Goal: Task Accomplishment & Management: Complete application form

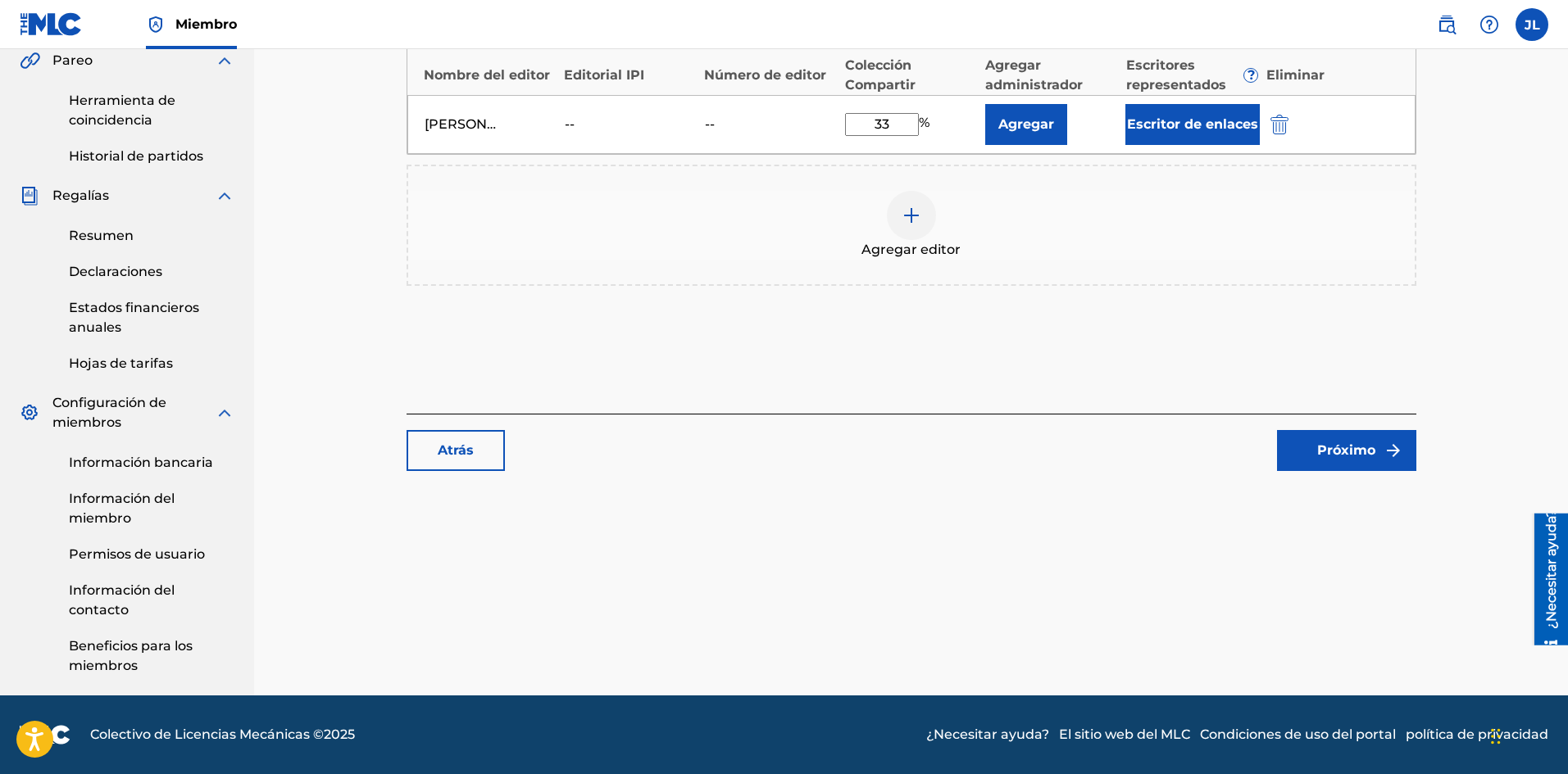
scroll to position [207, 0]
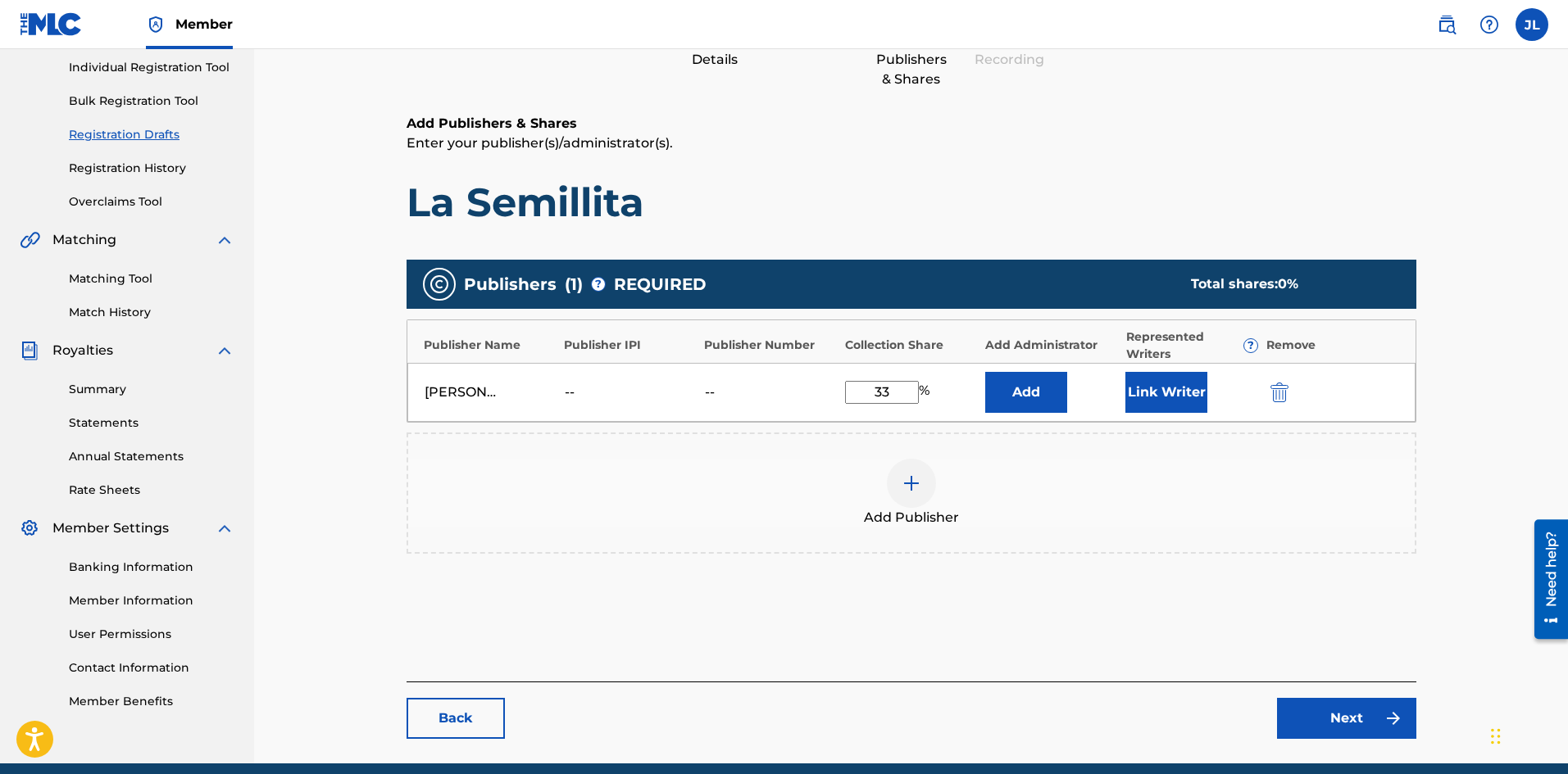
click at [963, 204] on h1 "La Semillita" at bounding box center [911, 203] width 1010 height 49
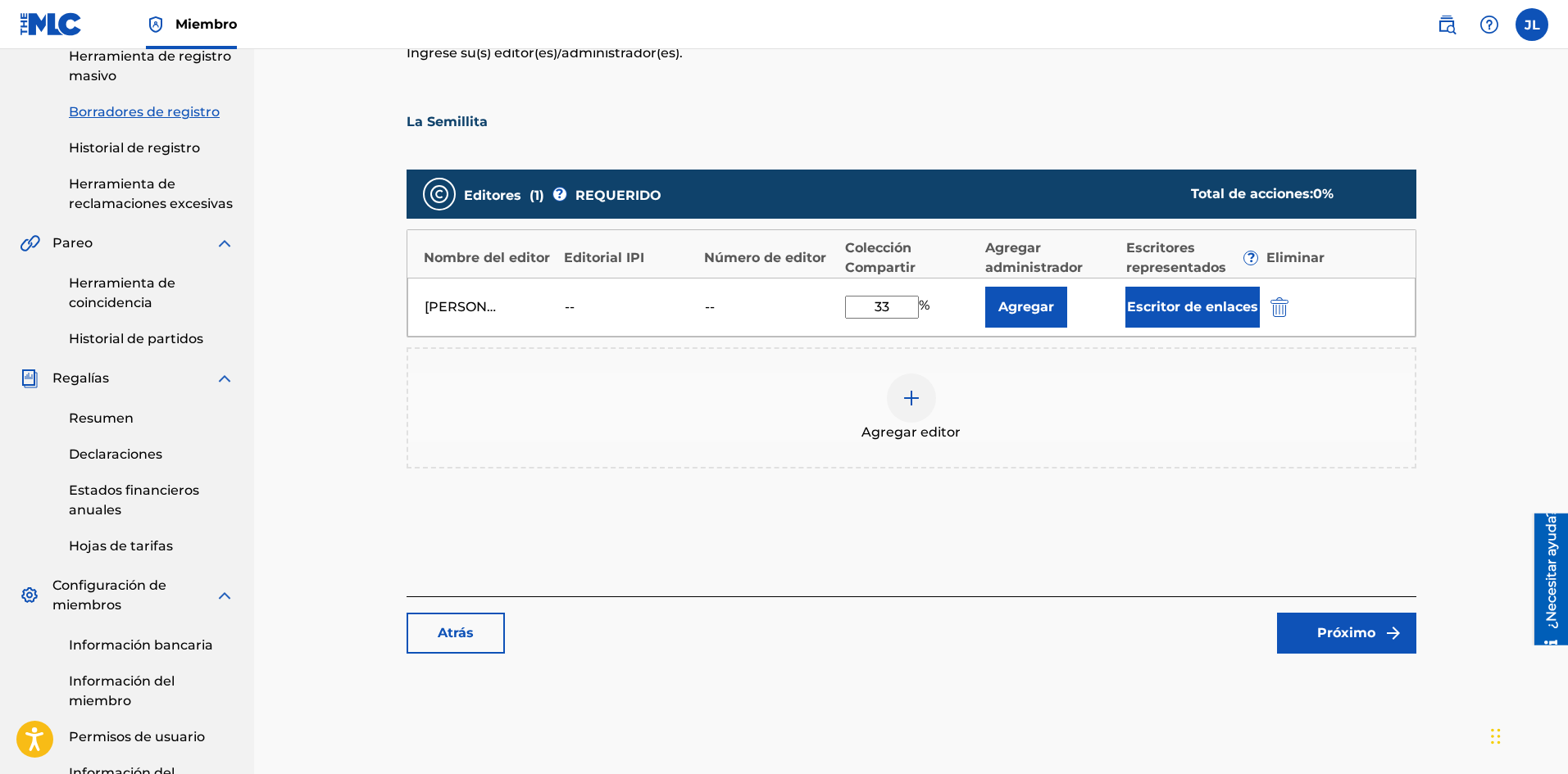
scroll to position [276, 0]
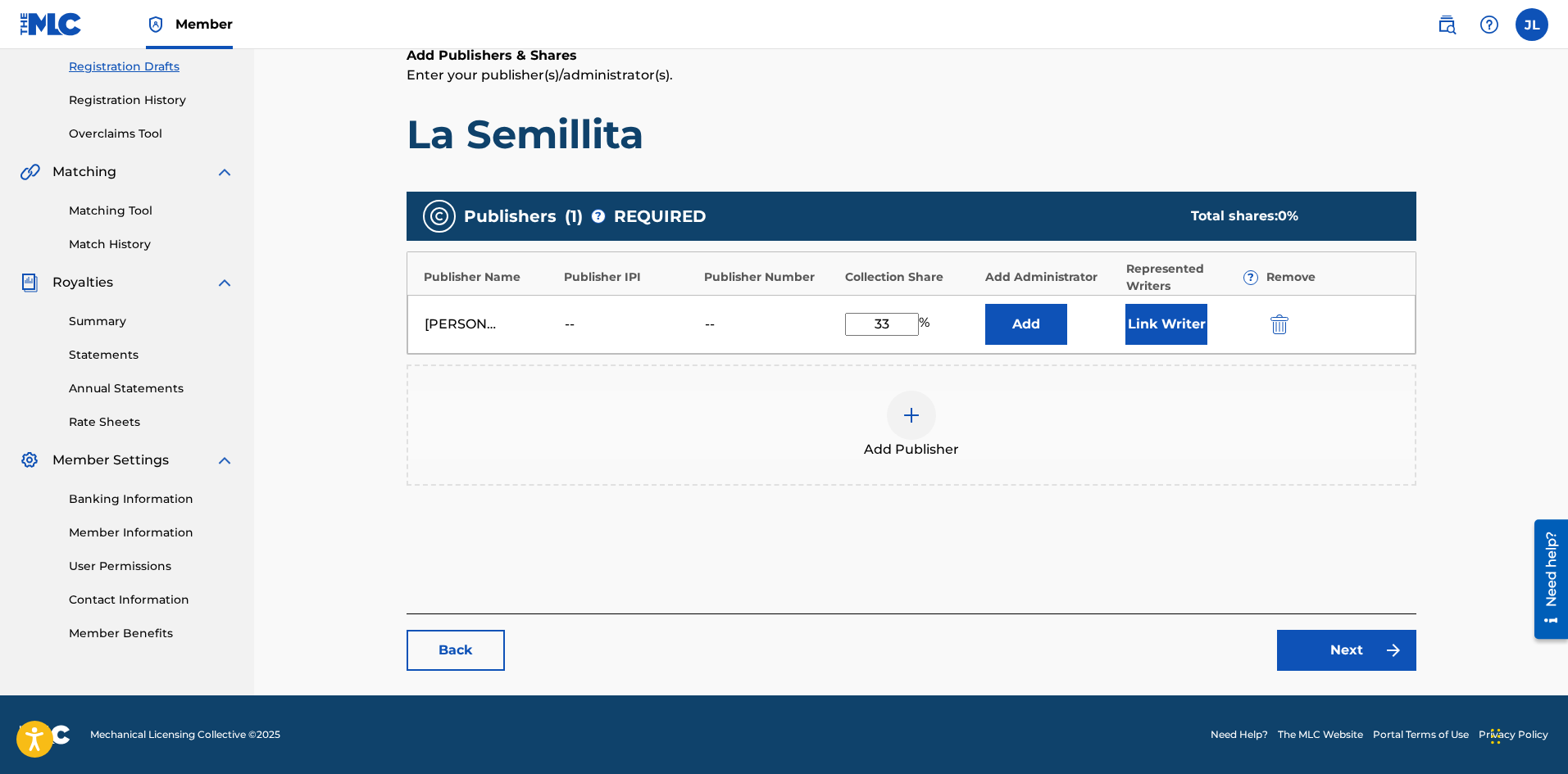
click at [1143, 335] on button "Link Writer" at bounding box center [1166, 324] width 82 height 41
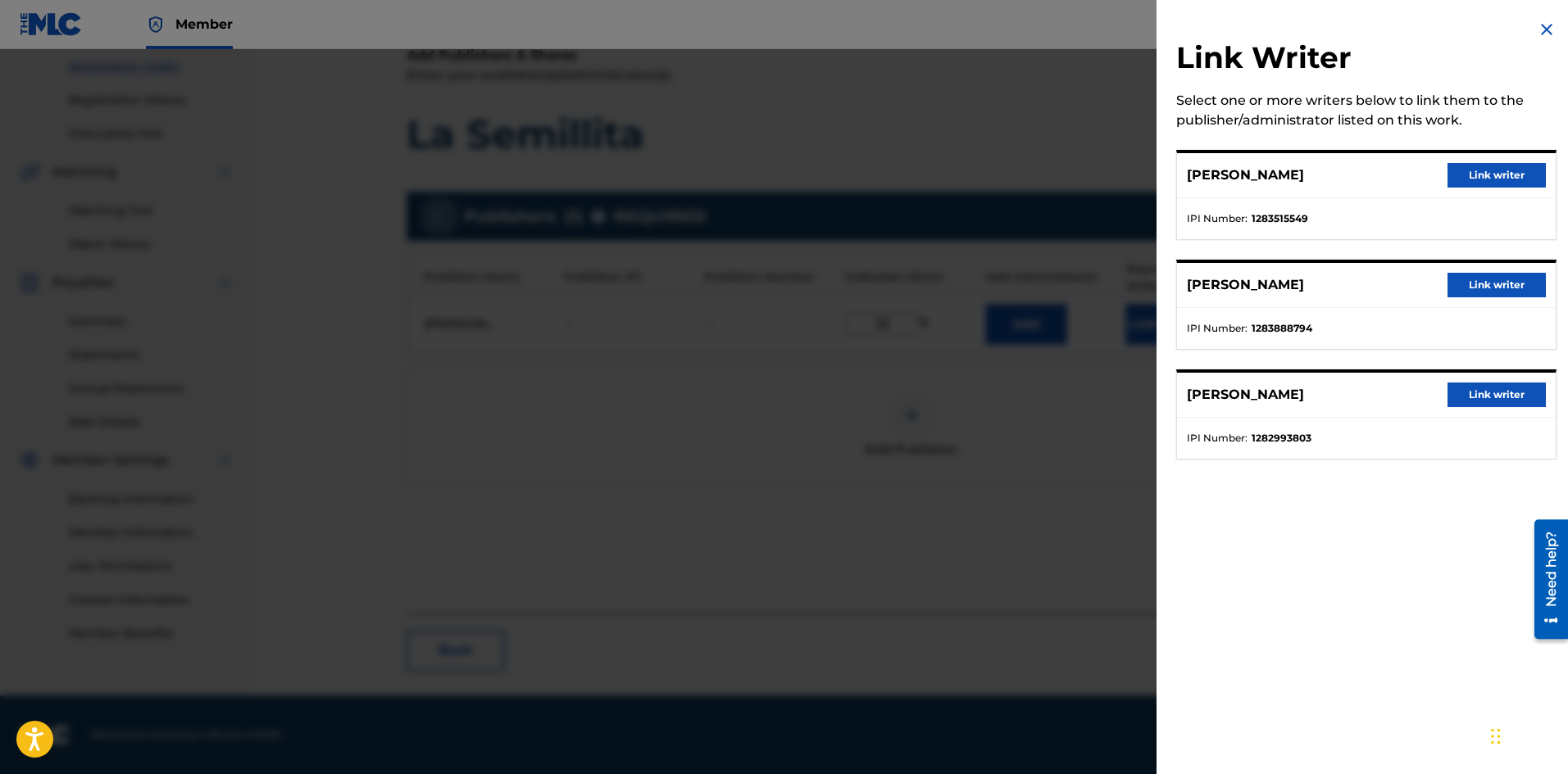
click at [1074, 499] on div at bounding box center [784, 436] width 1568 height 774
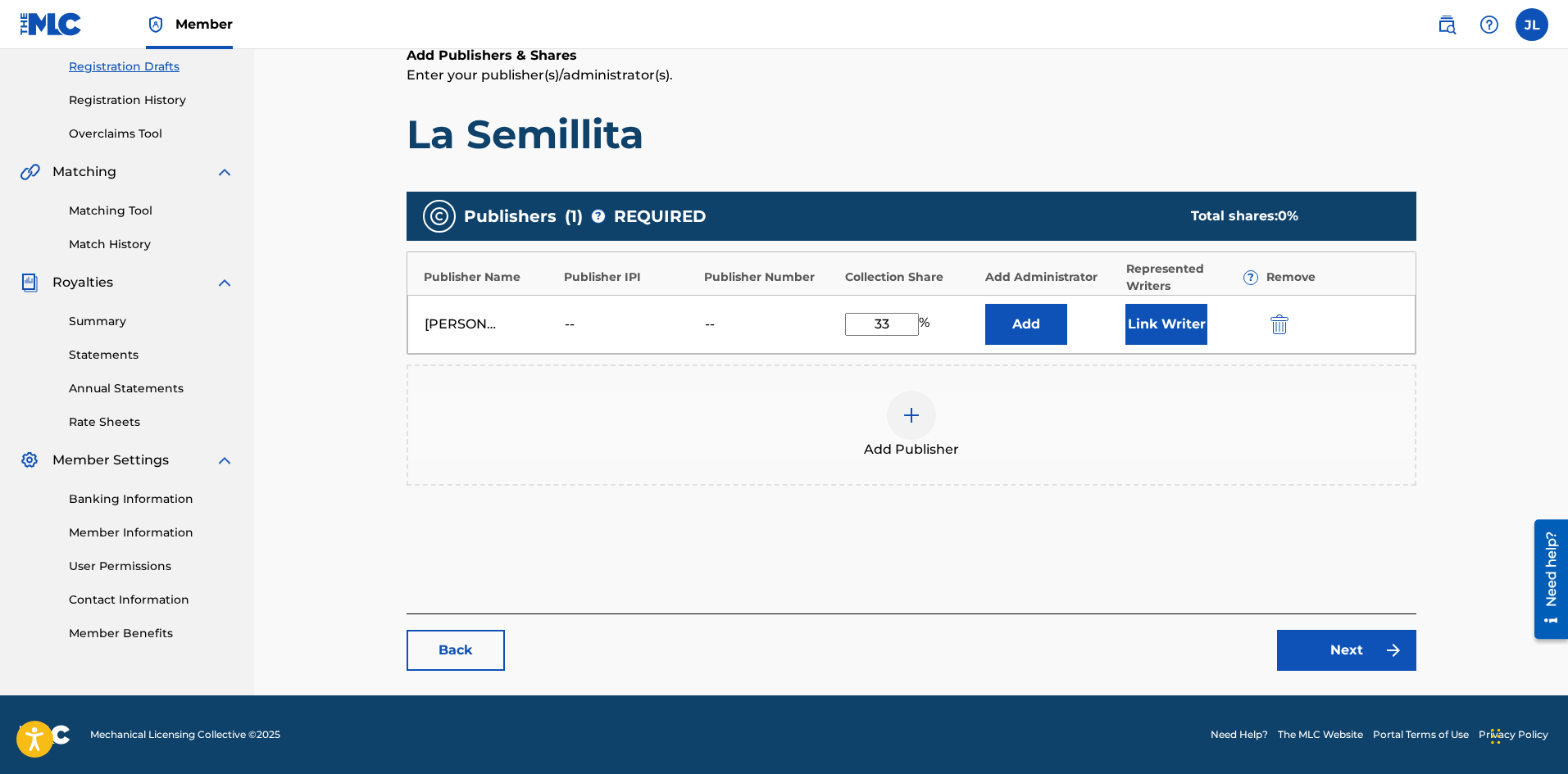
scroll to position [0, 0]
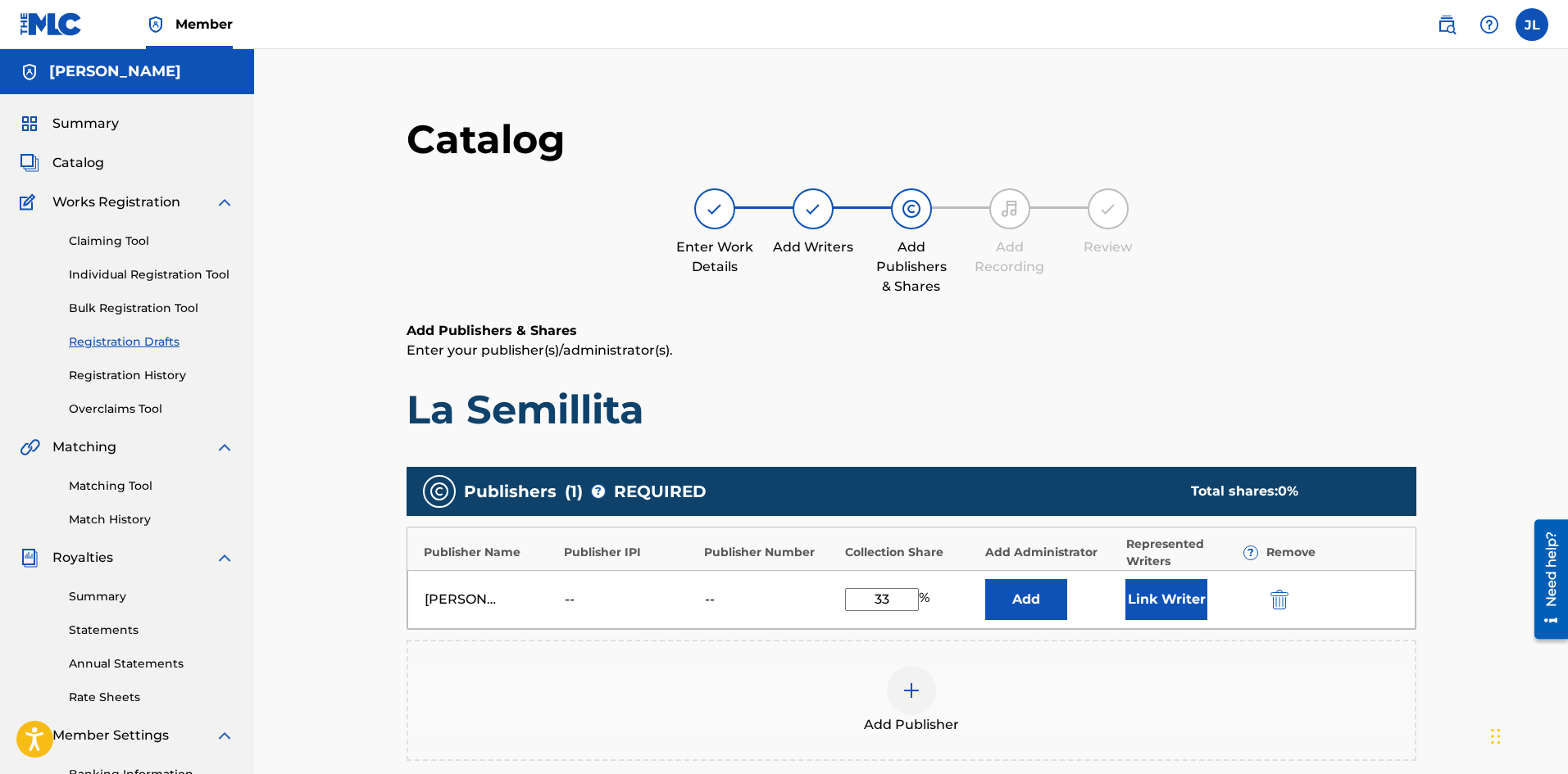
click at [802, 205] on div at bounding box center [813, 209] width 41 height 41
click at [719, 221] on div at bounding box center [715, 209] width 41 height 41
click at [130, 345] on link "Registration Drafts" at bounding box center [151, 342] width 166 height 18
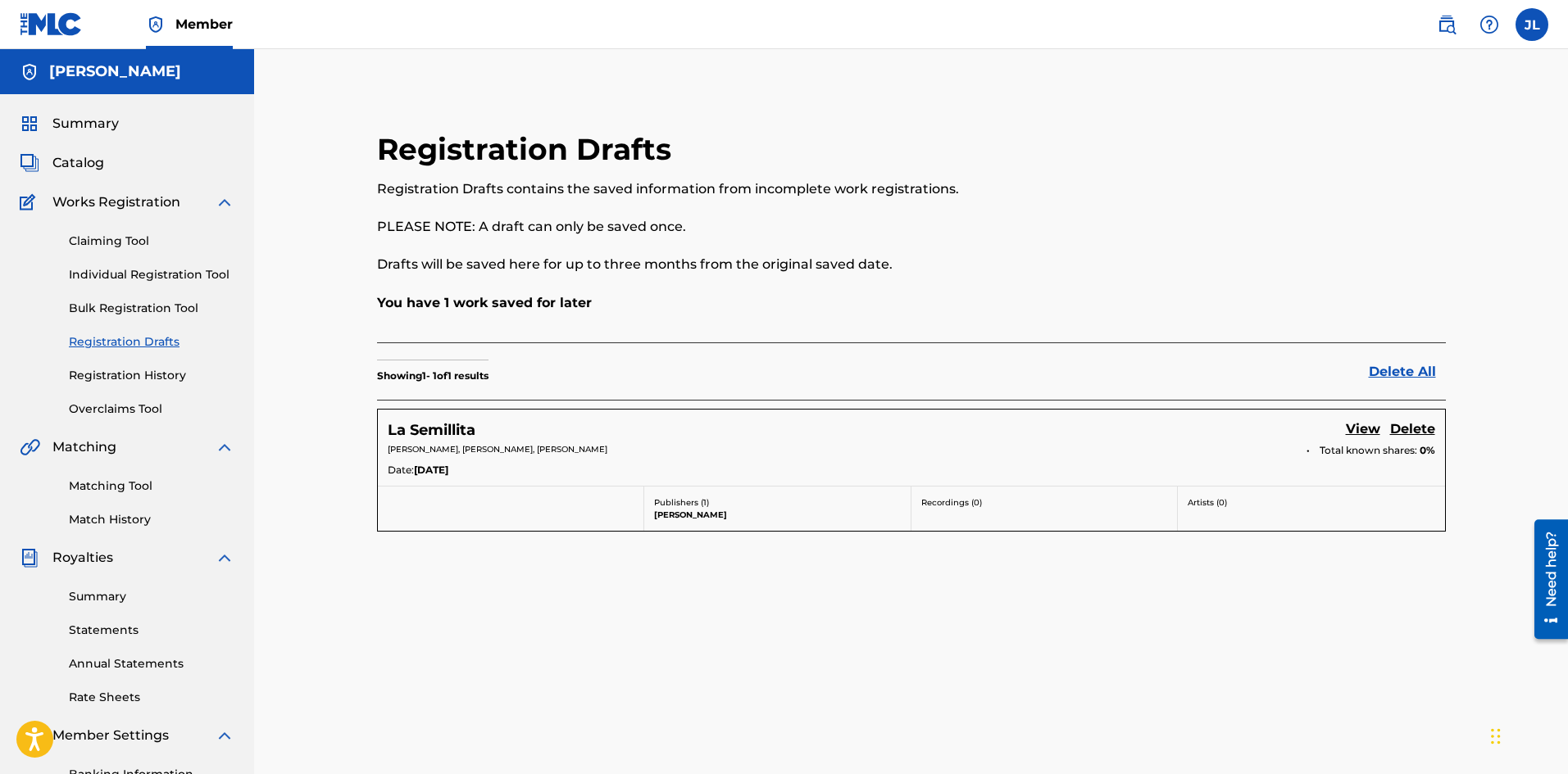
click at [1359, 431] on link "View" at bounding box center [1363, 430] width 34 height 22
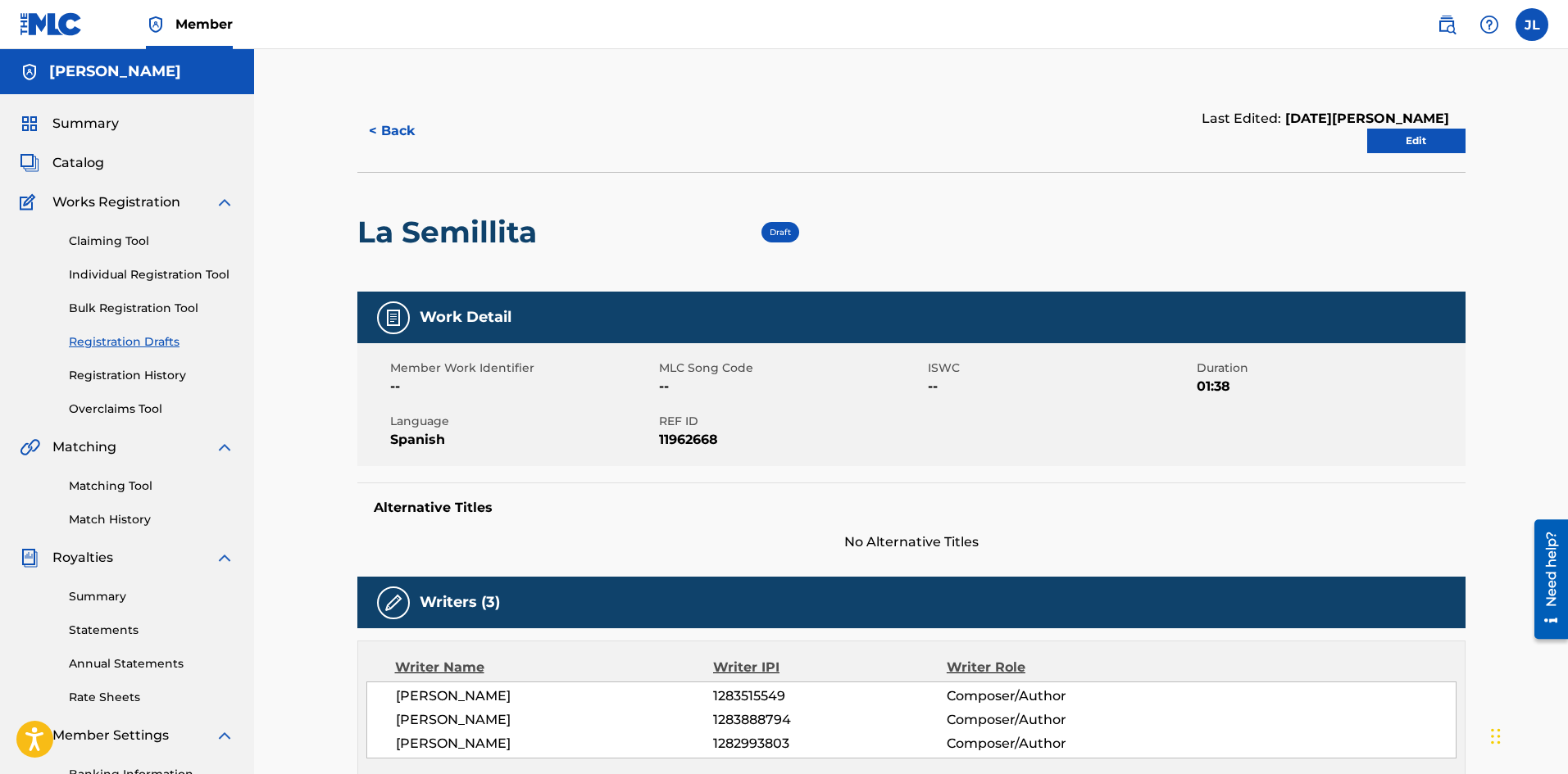
click at [1396, 145] on link "Edit" at bounding box center [1416, 141] width 98 height 25
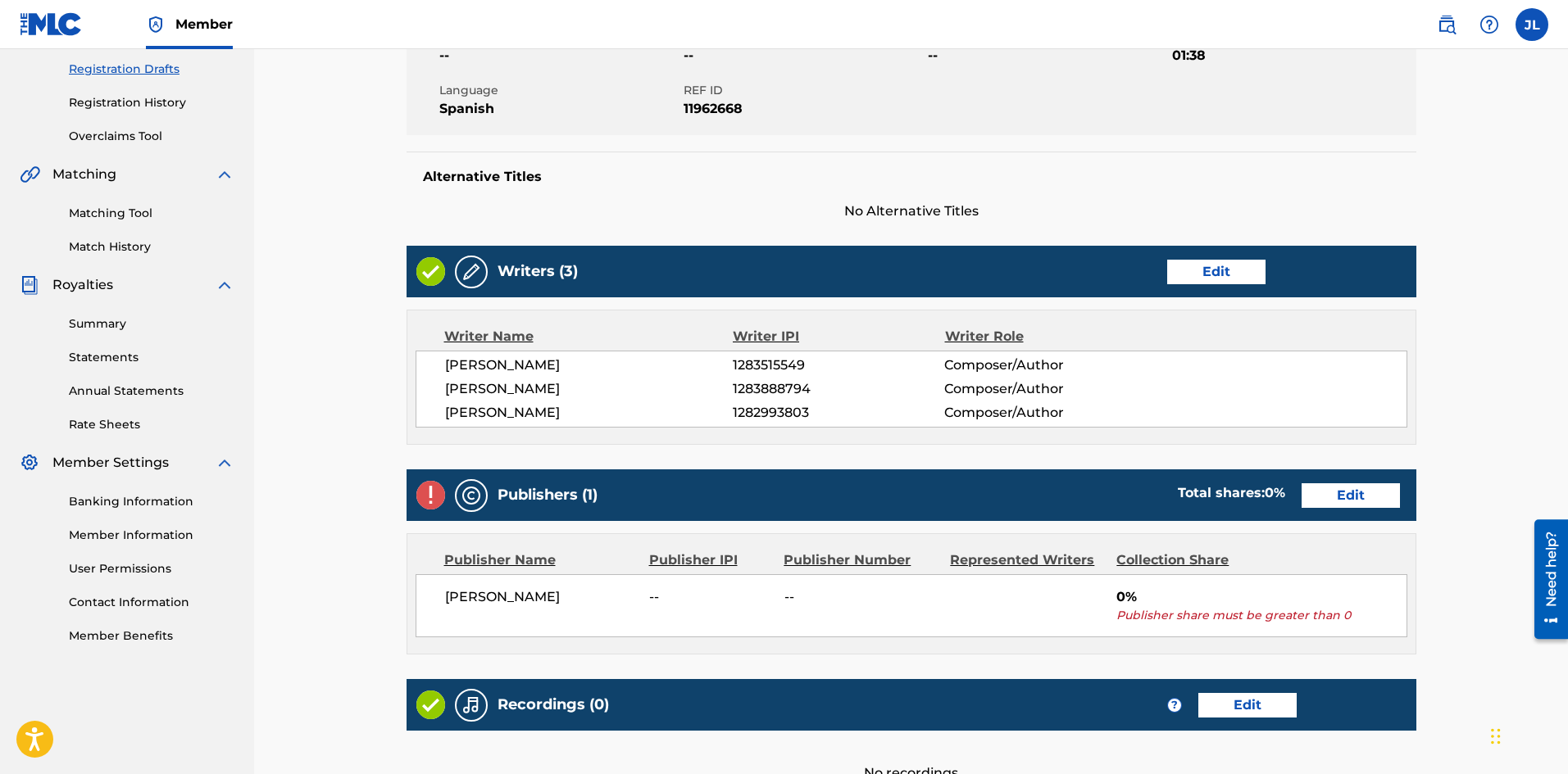
scroll to position [467, 0]
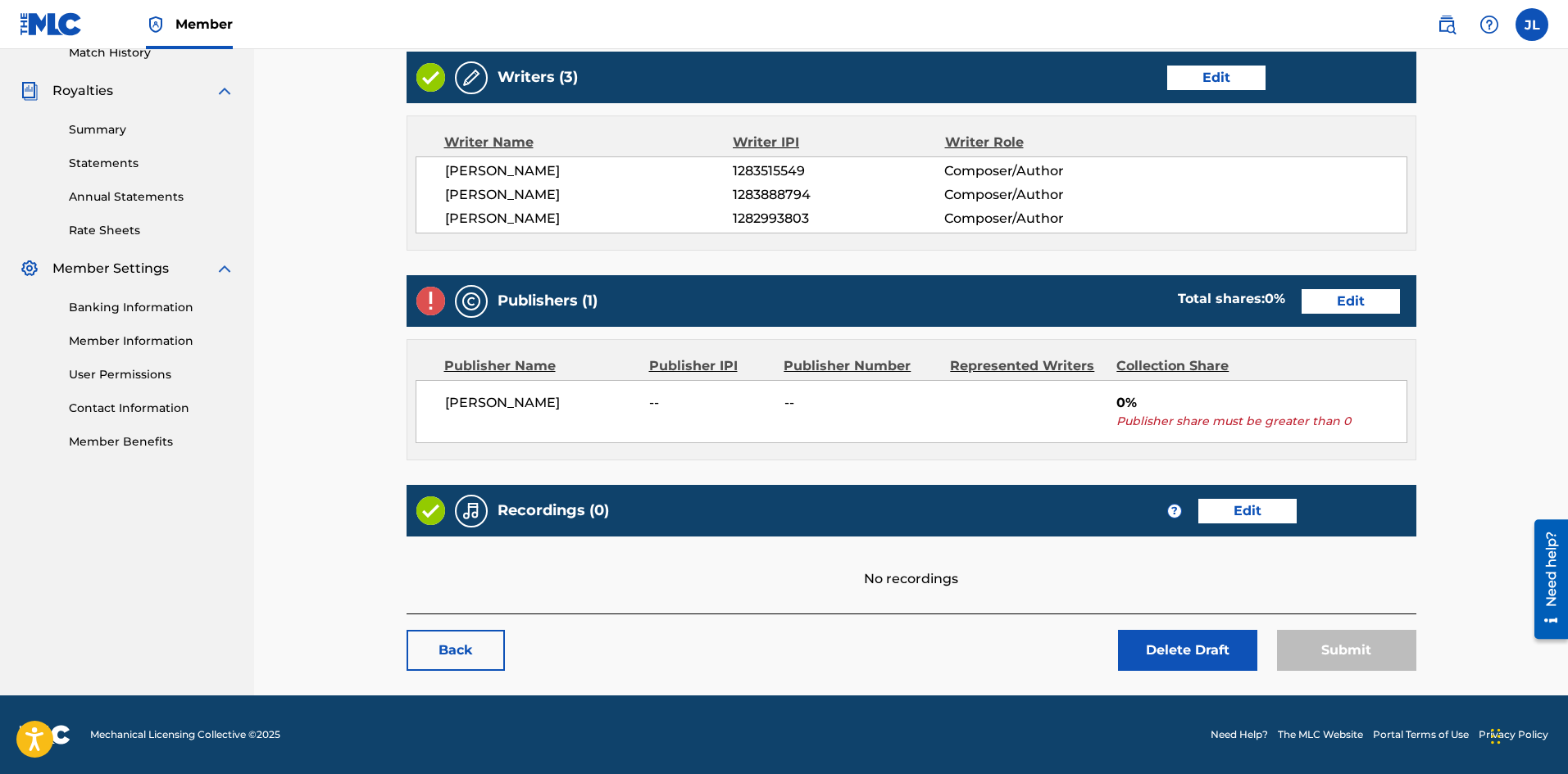
click at [1232, 511] on link "Edit" at bounding box center [1248, 511] width 98 height 25
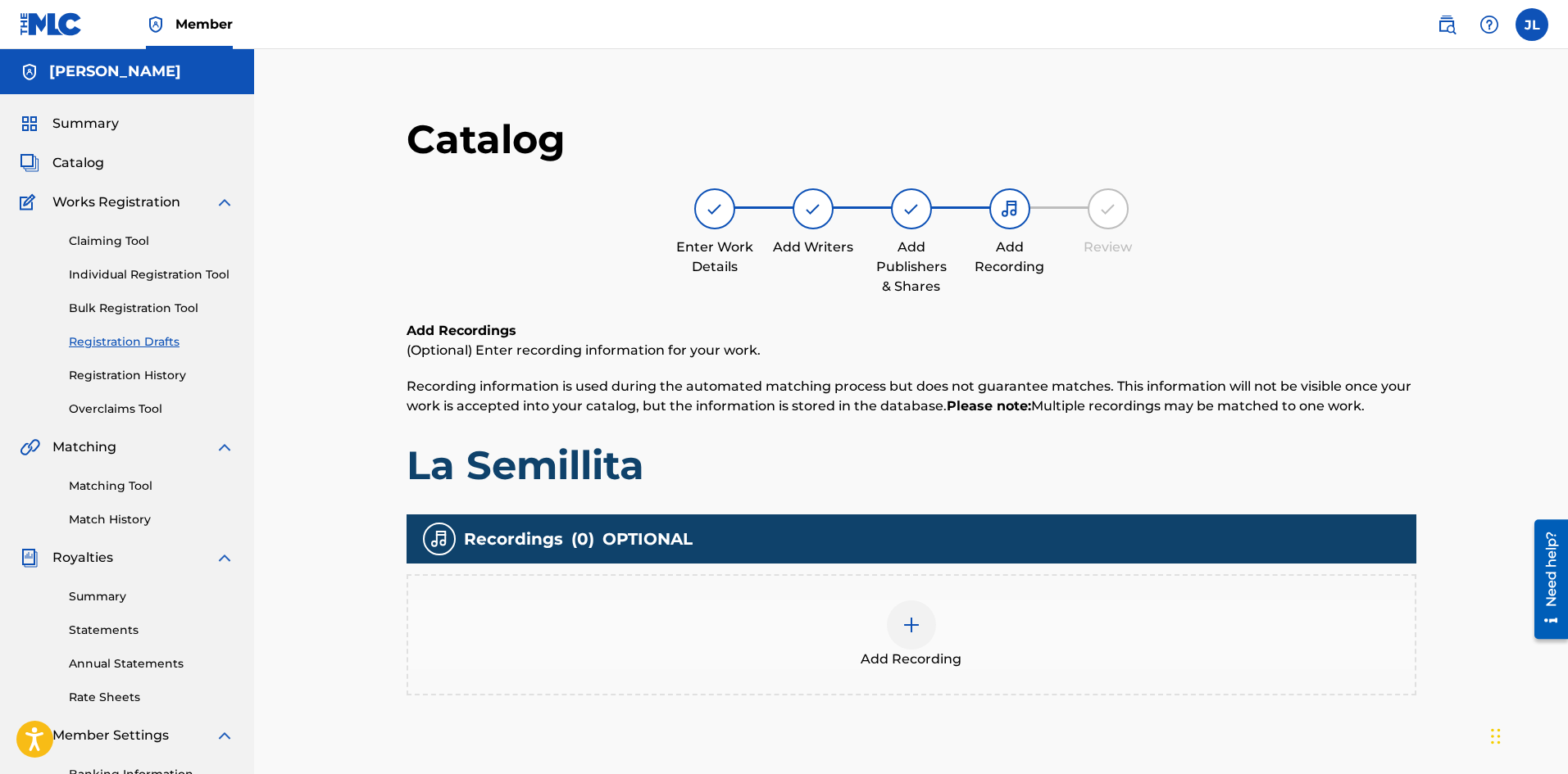
scroll to position [241, 0]
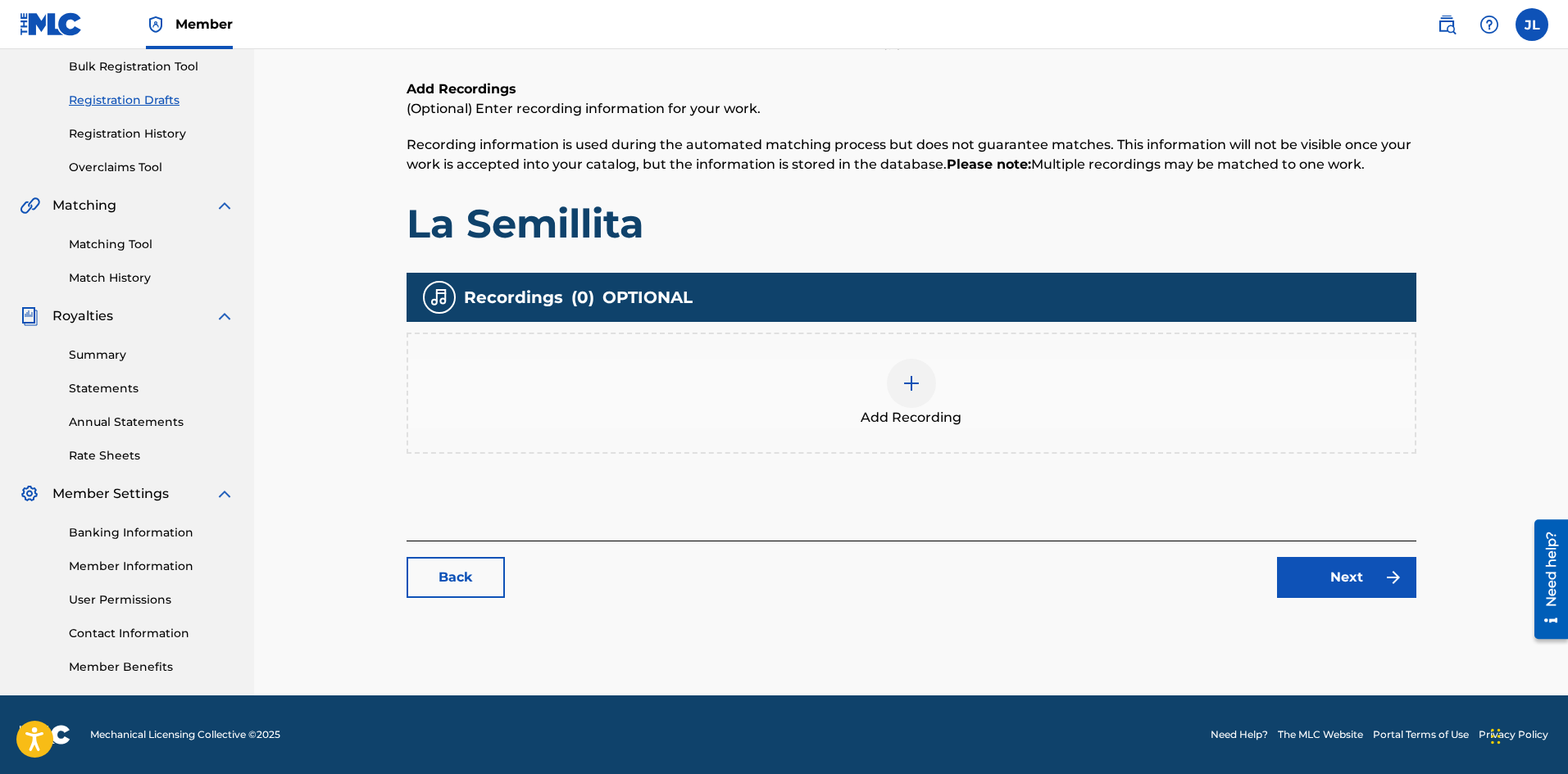
click at [596, 292] on div "Recordings ( 0 ) OPTIONAL" at bounding box center [911, 297] width 1010 height 49
click at [451, 578] on link "Back" at bounding box center [456, 577] width 98 height 41
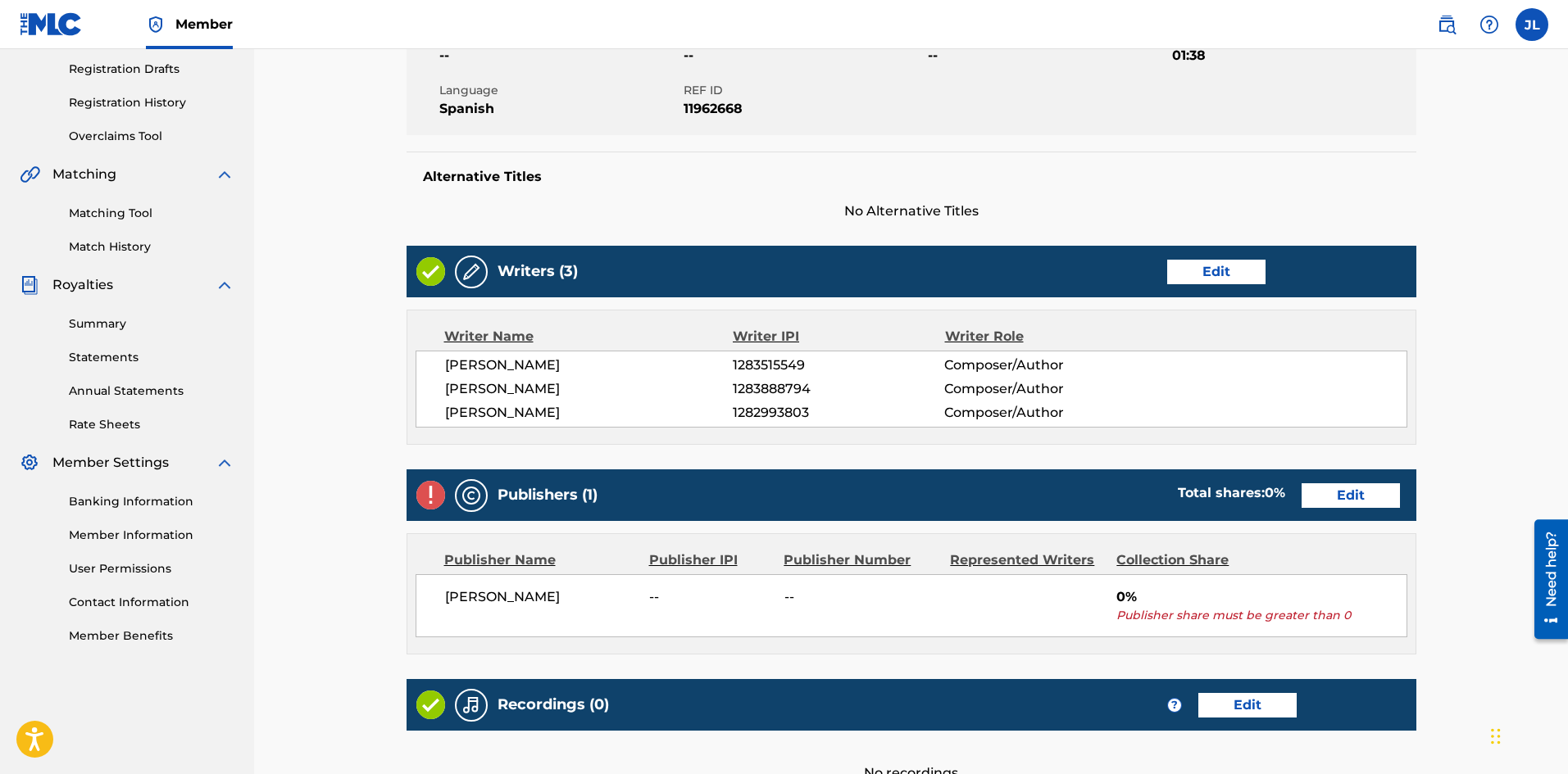
scroll to position [467, 0]
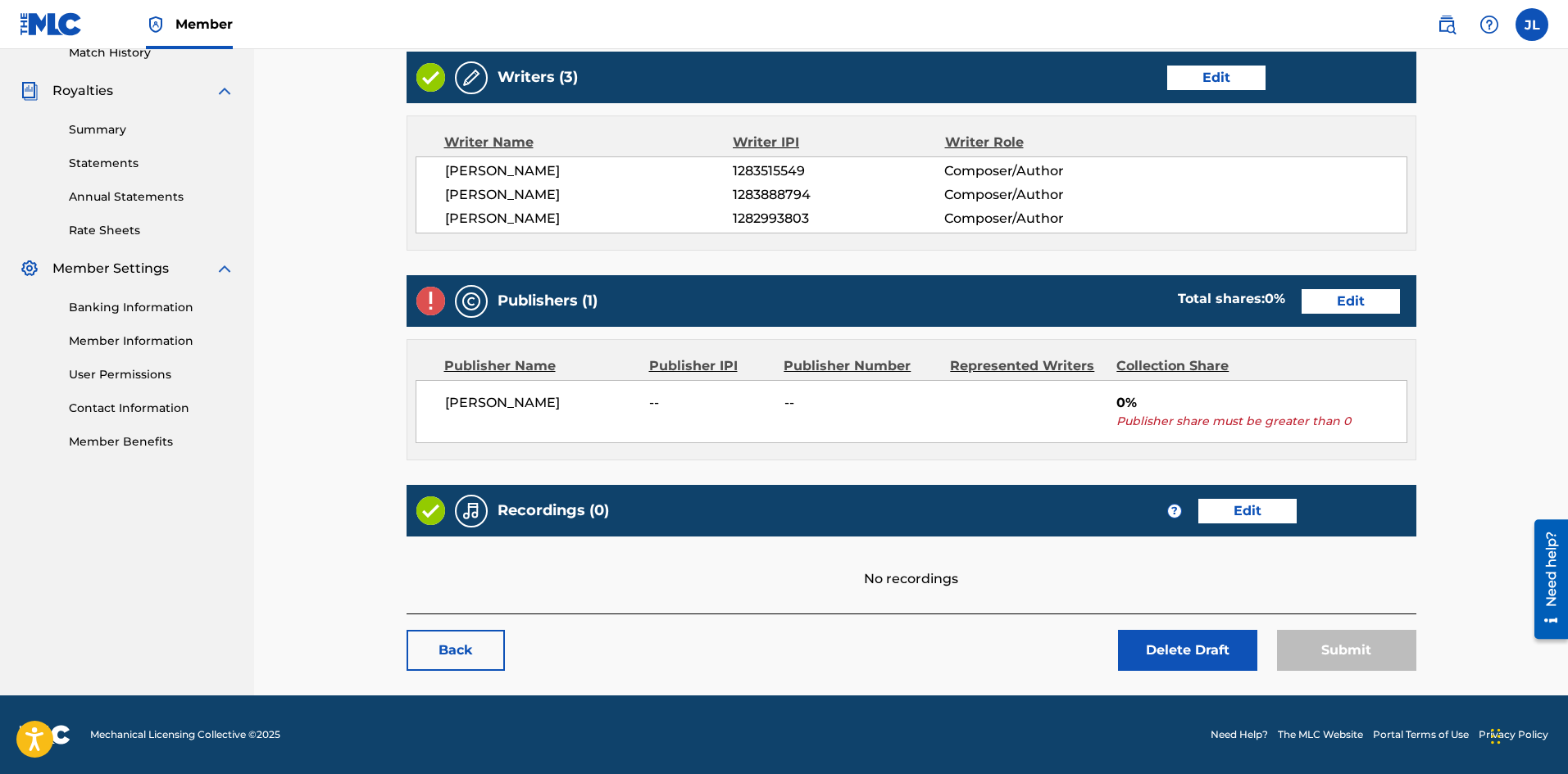
click at [1359, 301] on link "Edit" at bounding box center [1350, 301] width 98 height 25
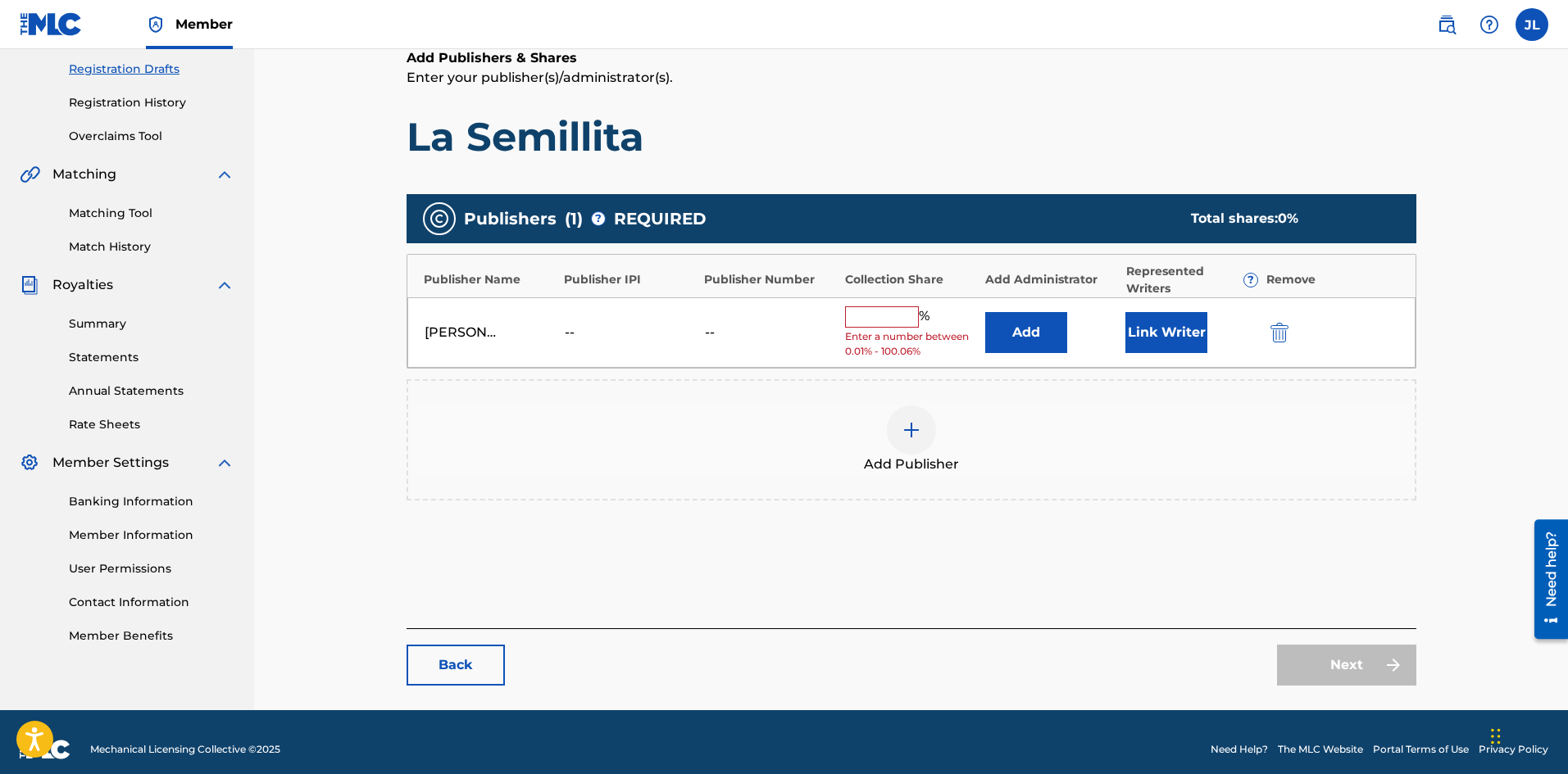
scroll to position [288, 0]
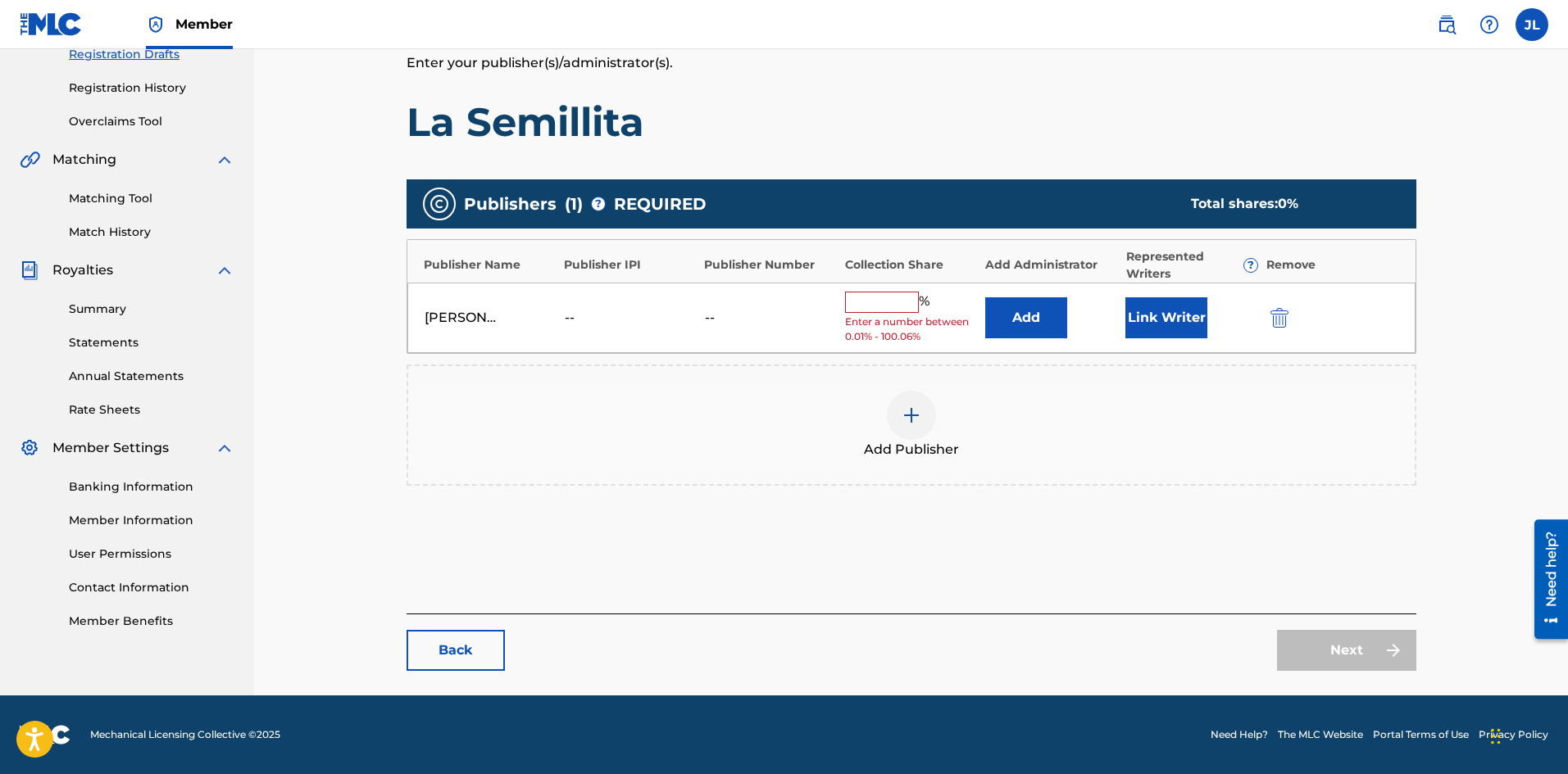
click at [871, 302] on input "text" at bounding box center [881, 302] width 74 height 21
type input "33"
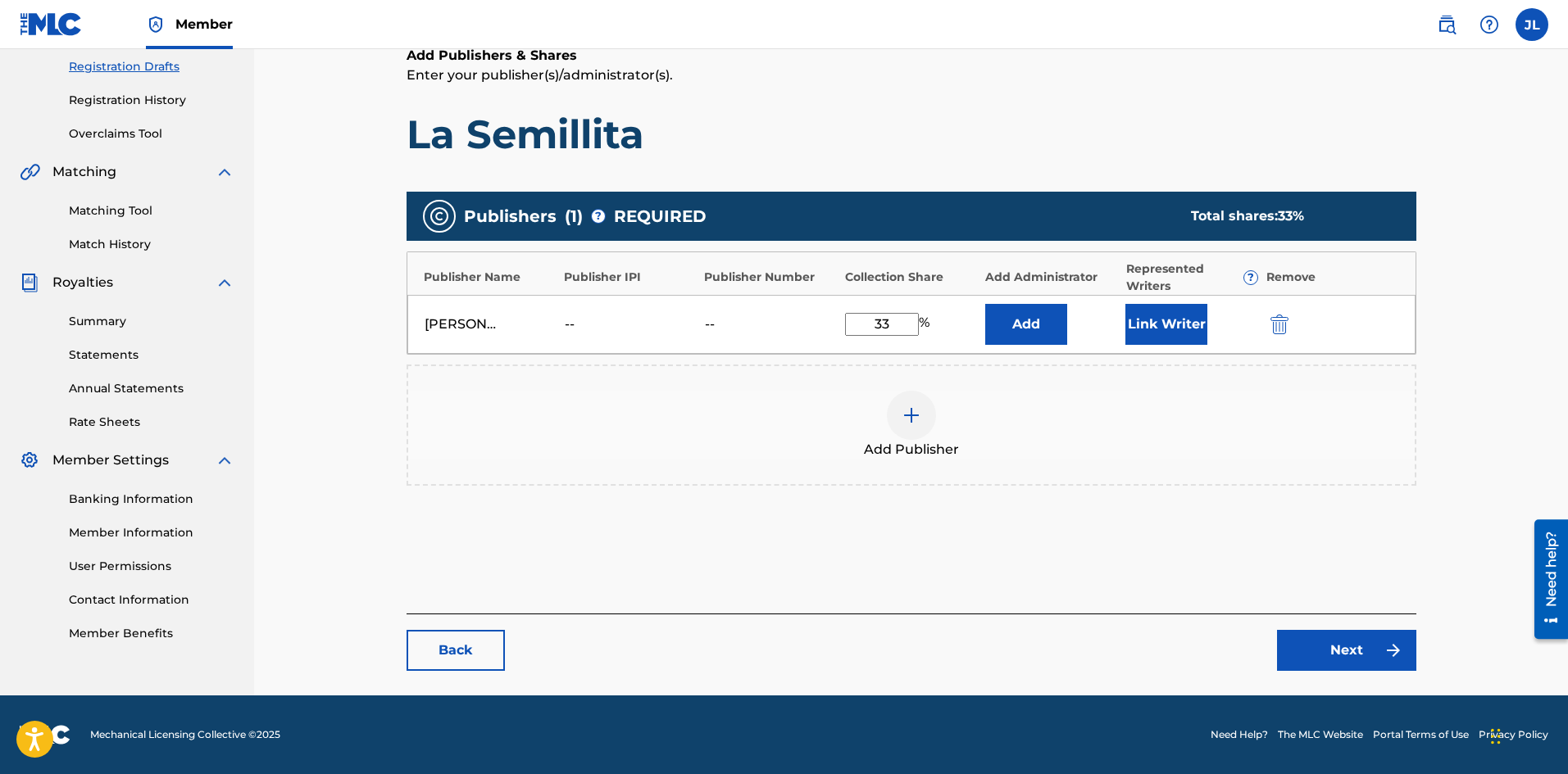
click at [1047, 416] on div "Add Publisher" at bounding box center [911, 425] width 1006 height 68
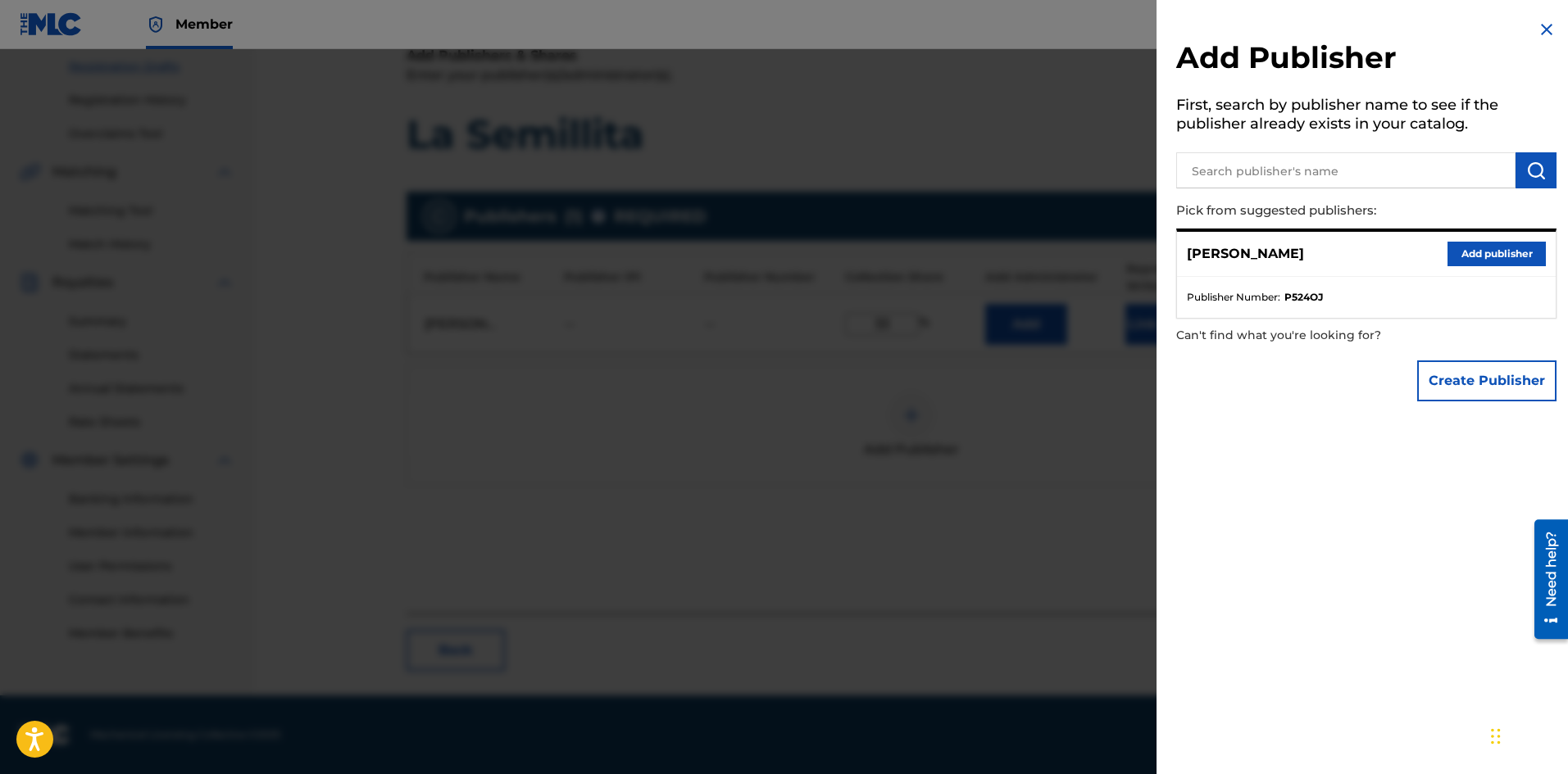
click at [1018, 474] on div at bounding box center [784, 436] width 1568 height 774
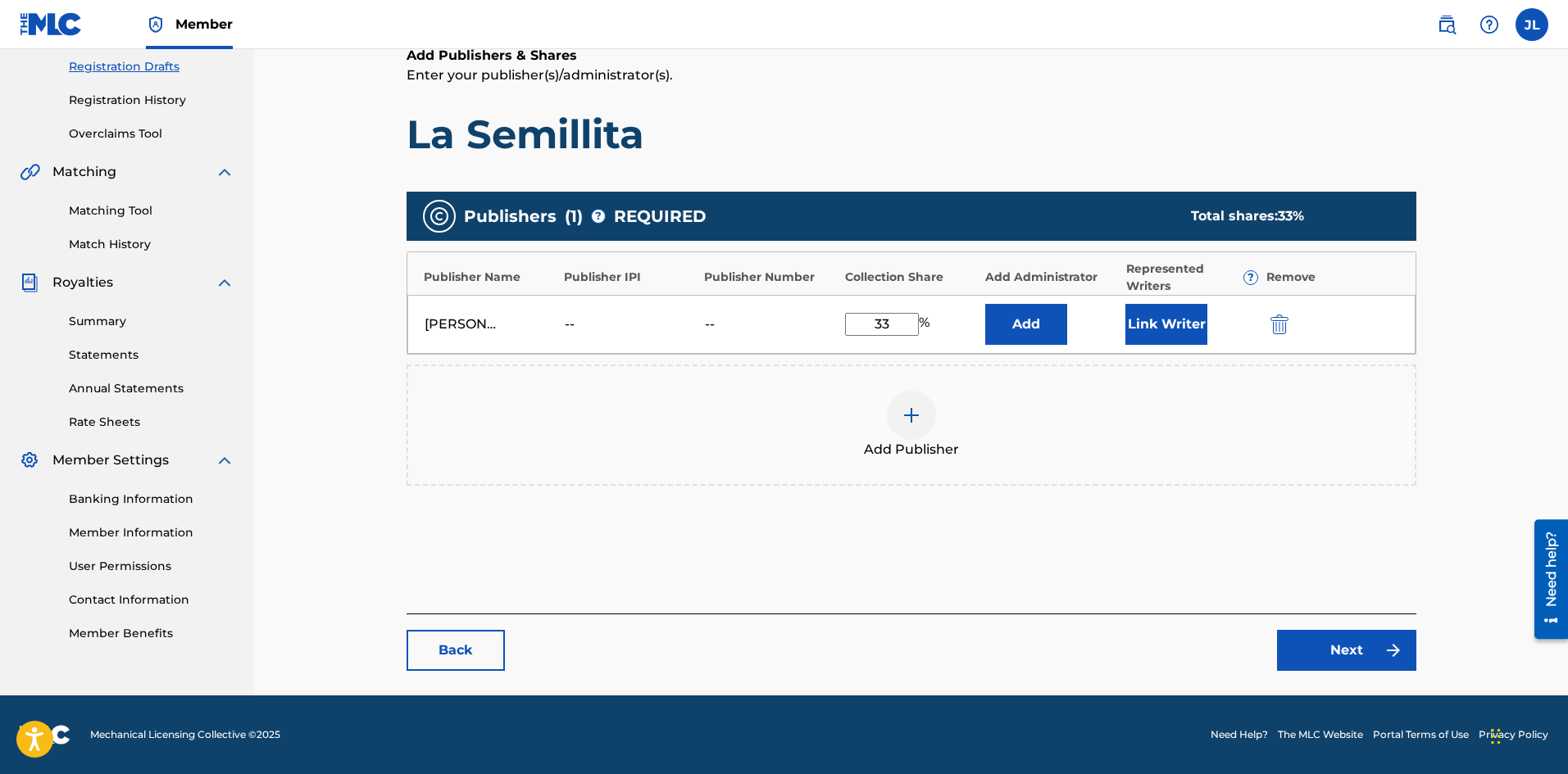
click at [848, 131] on h1 "La Semillita" at bounding box center [911, 134] width 1010 height 49
